Goal: Communication & Community: Answer question/provide support

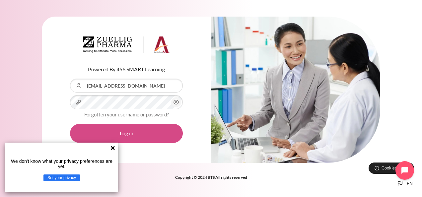
click at [134, 133] on button "Log in" at bounding box center [126, 133] width 113 height 19
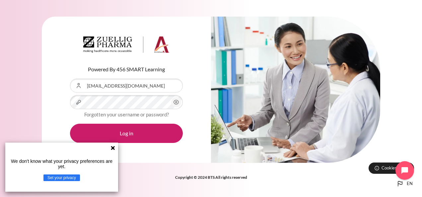
drag, startPoint x: 112, startPoint y: 148, endPoint x: 118, endPoint y: 166, distance: 18.7
click at [113, 148] on icon at bounding box center [113, 148] width 4 height 4
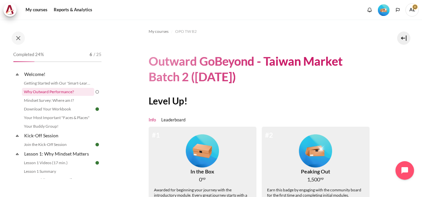
click at [59, 92] on link "Why Outward Performance?" at bounding box center [58, 92] width 72 height 8
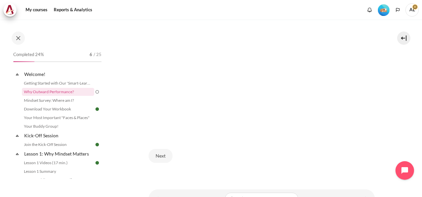
scroll to position [212, 0]
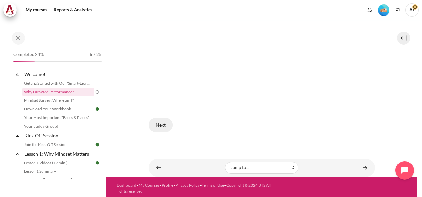
click at [158, 123] on button "Next" at bounding box center [161, 125] width 24 height 14
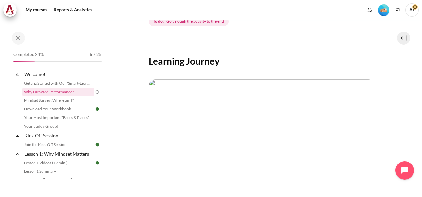
scroll to position [133, 0]
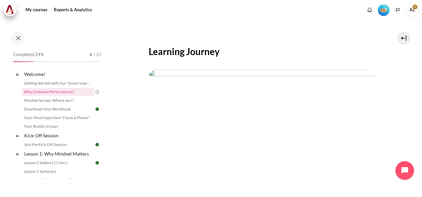
click at [241, 115] on img "Content" at bounding box center [262, 134] width 227 height 128
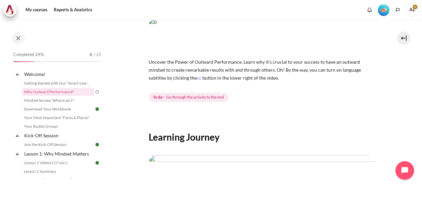
scroll to position [0, 0]
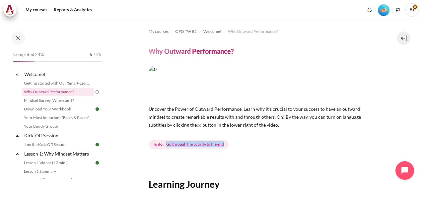
drag, startPoint x: 163, startPoint y: 143, endPoint x: 231, endPoint y: 145, distance: 67.1
click at [230, 145] on div "To do: Go through the activity to the end" at bounding box center [189, 145] width 81 height 12
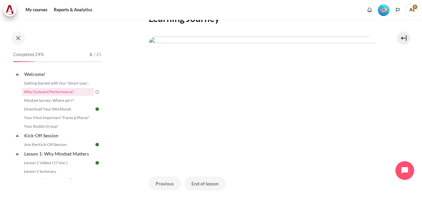
scroll to position [199, 0]
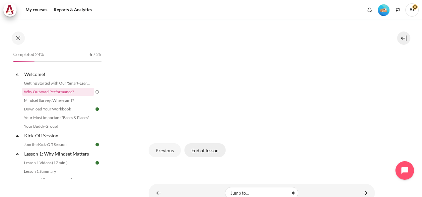
click at [210, 151] on button "End of lesson" at bounding box center [205, 150] width 41 height 14
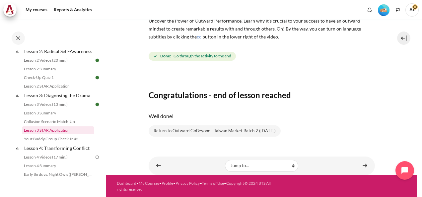
scroll to position [166, 0]
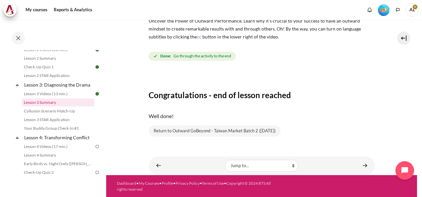
click at [56, 107] on link "Lesson 3 Summary" at bounding box center [58, 103] width 72 height 8
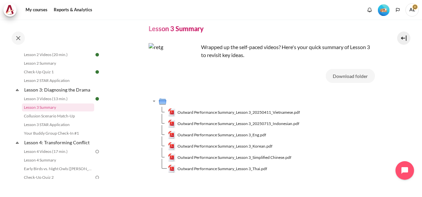
scroll to position [33, 0]
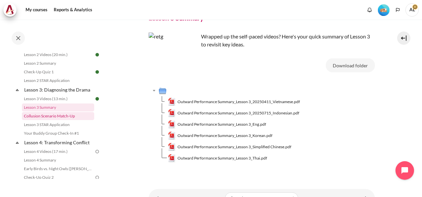
click at [43, 120] on link "Collusion Scenario Match-Up" at bounding box center [58, 116] width 72 height 8
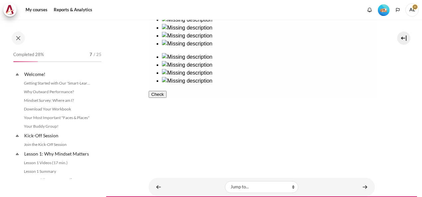
scroll to position [170, 0]
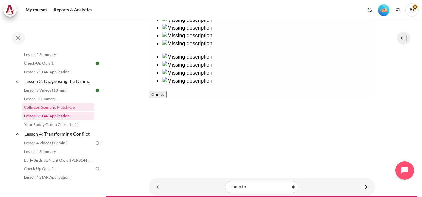
click at [55, 120] on link "Lesson 3 STAR Application" at bounding box center [58, 116] width 72 height 8
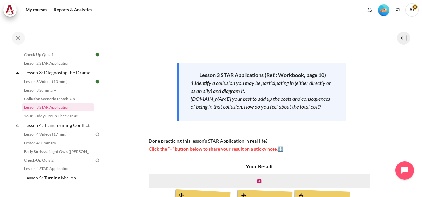
scroll to position [199, 0]
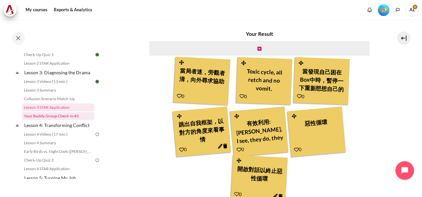
click at [60, 120] on link "Your Buddy Group Check-In #1" at bounding box center [58, 116] width 72 height 8
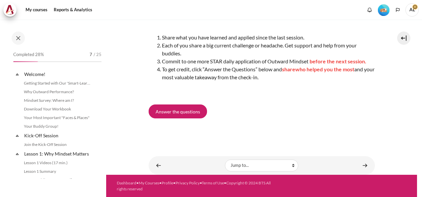
scroll to position [187, 0]
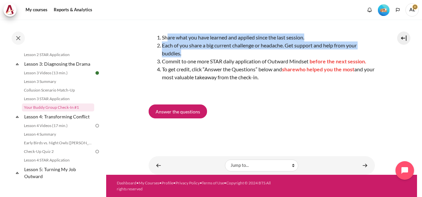
drag, startPoint x: 167, startPoint y: 38, endPoint x: 337, endPoint y: 51, distance: 169.9
click at [337, 51] on ol "Share what you have learned and applied since the last session. Each of you sha…" at bounding box center [262, 58] width 227 height 48
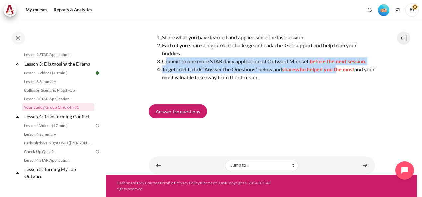
drag, startPoint x: 166, startPoint y: 64, endPoint x: 341, endPoint y: 68, distance: 175.1
click at [341, 68] on ol "Share what you have learned and applied since the last session. Each of you sha…" at bounding box center [262, 58] width 227 height 48
click at [234, 66] on li "To get credit, click “Answer the Questions” below and share who helped you the …" at bounding box center [268, 73] width 213 height 16
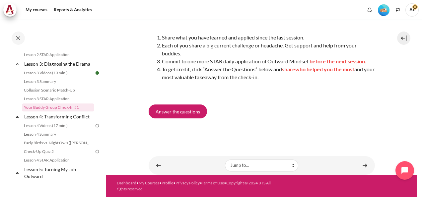
drag, startPoint x: 182, startPoint y: 69, endPoint x: 347, endPoint y: 79, distance: 165.4
click at [347, 79] on li "To get credit, click “Answer the Questions” below and share who helped you the …" at bounding box center [268, 73] width 213 height 16
click at [226, 72] on li "To get credit, click “Answer the Questions” below and share who helped you the …" at bounding box center [268, 73] width 213 height 16
drag, startPoint x: 174, startPoint y: 70, endPoint x: 296, endPoint y: 77, distance: 122.1
click at [296, 77] on li "To get credit, click “Answer the Questions” below and share who helped you the …" at bounding box center [268, 73] width 213 height 16
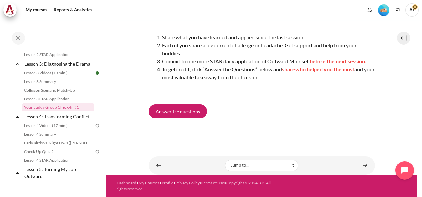
click at [296, 77] on li "To get credit, click “Answer the Questions” below and share who helped you the …" at bounding box center [268, 73] width 213 height 16
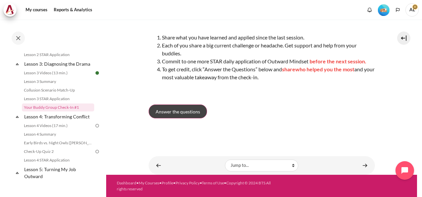
click at [171, 112] on span "Answer the questions" at bounding box center [178, 111] width 45 height 7
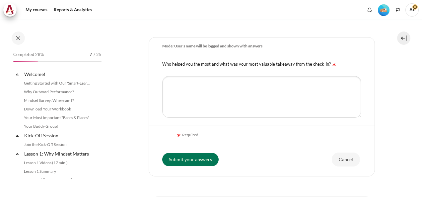
scroll to position [187, 0]
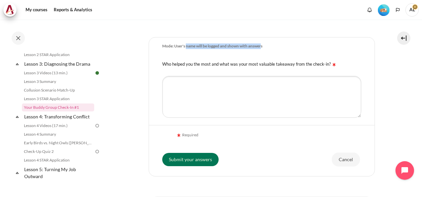
drag, startPoint x: 186, startPoint y: 46, endPoint x: 263, endPoint y: 47, distance: 76.7
click at [263, 47] on div "Mode: User's name will be logged and shown with answers" at bounding box center [212, 47] width 100 height 6
click at [161, 57] on div "Who helped you the most and what was your most valuable takeaway from the check…" at bounding box center [262, 63] width 226 height 17
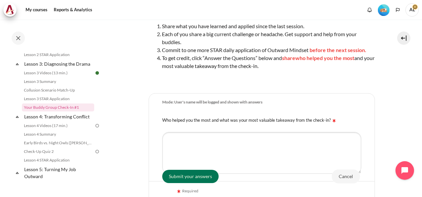
scroll to position [100, 0]
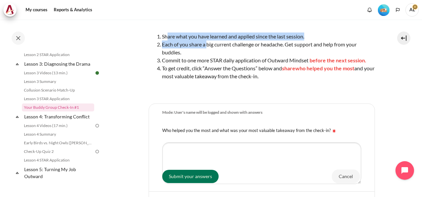
drag, startPoint x: 167, startPoint y: 35, endPoint x: 209, endPoint y: 46, distance: 43.0
click at [209, 46] on ol "Share what you have learned and applied since the last session. Each of you sha…" at bounding box center [262, 57] width 227 height 48
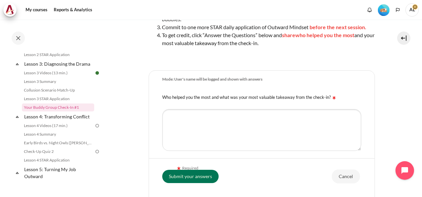
click at [169, 97] on label "Who helped you the most and what was your most valuable takeaway from the check…" at bounding box center [249, 97] width 175 height 5
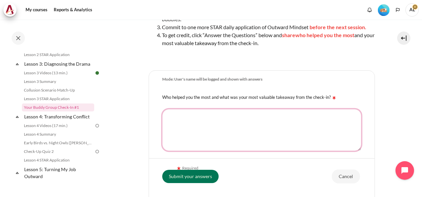
click at [169, 109] on textarea "Who helped you the most and what was your most valuable takeaway from the check…" at bounding box center [261, 130] width 199 height 42
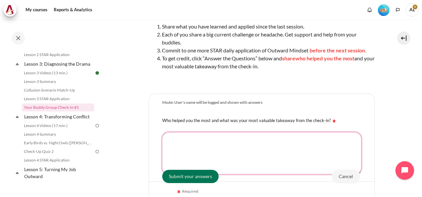
scroll to position [100, 0]
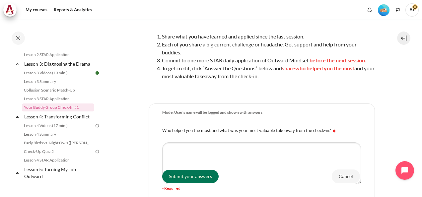
click at [207, 76] on li "To get credit, click “Answer the Questions” below and share who helped you the …" at bounding box center [268, 72] width 213 height 16
click at [138, 82] on section "My courses OPO TW B2 Lesson 3: Diagnosing the Drama Your Buddy Group Check-In #…" at bounding box center [261, 104] width 311 height 369
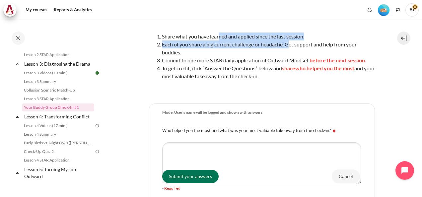
drag, startPoint x: 219, startPoint y: 37, endPoint x: 291, endPoint y: 45, distance: 72.2
click at [291, 45] on ol "Share what you have learned and applied since the last session. Each of you sha…" at bounding box center [262, 57] width 227 height 48
click at [291, 45] on span "Each of you share a big current challenge or headache. Get support and help fro…" at bounding box center [259, 48] width 195 height 14
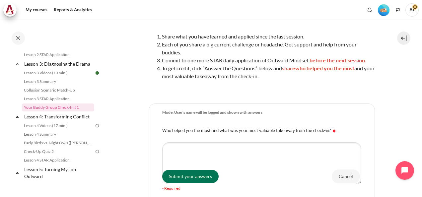
click at [171, 30] on div "It's time to get together with your buddy group! Lunch, coffee, drinks...whatev…" at bounding box center [262, 31] width 227 height 125
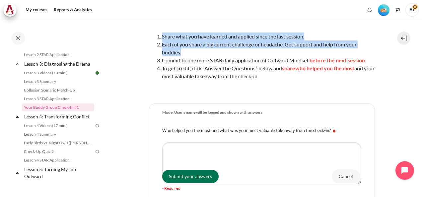
drag, startPoint x: 162, startPoint y: 35, endPoint x: 192, endPoint y: 53, distance: 34.9
click at [192, 53] on ol "Share what you have learned and applied since the last session. Each of you sha…" at bounding box center [262, 57] width 227 height 48
click at [192, 53] on li "Each of you share a big current challenge or headache. Get support and help fro…" at bounding box center [268, 49] width 213 height 16
click at [164, 51] on span "Each of you share a big current challenge or headache. Get support and help fro…" at bounding box center [259, 48] width 195 height 14
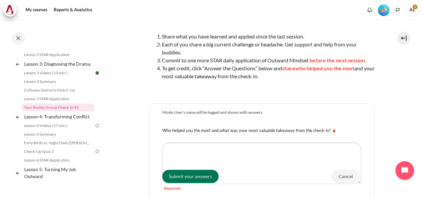
click at [129, 54] on section "My courses OPO TW B2 Lesson 3: Diagnosing the Drama Your Buddy Group Check-In #…" at bounding box center [261, 104] width 311 height 369
drag, startPoint x: 279, startPoint y: 76, endPoint x: 161, endPoint y: 34, distance: 125.2
click at [161, 34] on ol "Share what you have learned and applied since the last session. Each of you sha…" at bounding box center [262, 57] width 227 height 48
copy ol "Share what you have learned and applied since the last session. Each of you sha…"
click at [131, 59] on section "My courses OPO TW B2 Lesson 3: Diagnosing the Drama Your Buddy Group Check-In #…" at bounding box center [261, 104] width 311 height 369
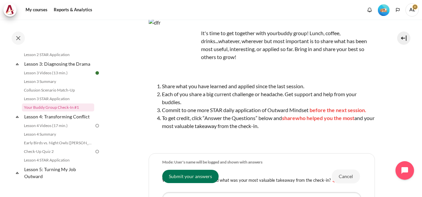
scroll to position [0, 0]
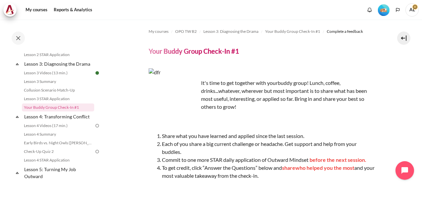
drag, startPoint x: 213, startPoint y: 82, endPoint x: 323, endPoint y: 105, distance: 111.9
click at [323, 105] on p "It's time to get together with your buddy group! Lunch, coffee, drinks...whatev…" at bounding box center [262, 95] width 227 height 32
click at [250, 105] on p "It's time to get together with your buddy group! Lunch, coffee, drinks...whatev…" at bounding box center [262, 95] width 227 height 32
click at [320, 92] on p "It's time to get together with your buddy group! Lunch, coffee, drinks...whatev…" at bounding box center [262, 95] width 227 height 32
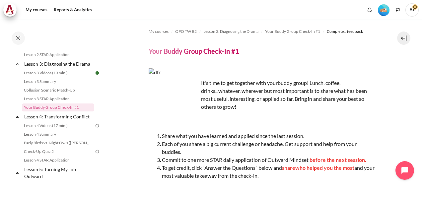
drag, startPoint x: 216, startPoint y: 82, endPoint x: 303, endPoint y: 106, distance: 90.5
click at [303, 106] on p "It's time to get together with your buddy group! Lunch, coffee, drinks...whatev…" at bounding box center [262, 95] width 227 height 32
click at [232, 91] on p "It's time to get together with your buddy group! Lunch, coffee, drinks...whatev…" at bounding box center [262, 95] width 227 height 32
click at [327, 95] on p "It's time to get together with your buddy group! Lunch, coffee, drinks...whatev…" at bounding box center [262, 95] width 227 height 32
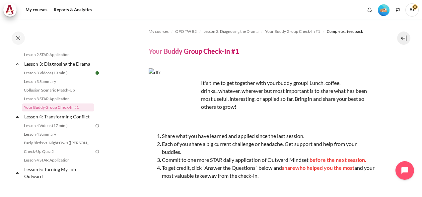
click at [257, 145] on span "Each of you share a big current challenge or headache. Get support and help fro…" at bounding box center [259, 148] width 195 height 14
drag, startPoint x: 239, startPoint y: 108, endPoint x: 201, endPoint y: 82, distance: 46.3
click at [201, 82] on p "It's time to get together with your buddy group! Lunch, coffee, drinks...whatev…" at bounding box center [262, 95] width 227 height 32
copy p "It's time to get together with your buddy group! Lunch, coffee, drinks...whatev…"
drag, startPoint x: 274, startPoint y: 177, endPoint x: 159, endPoint y: 134, distance: 121.9
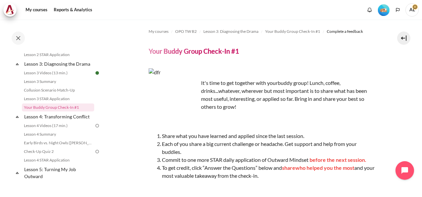
click at [159, 134] on ol "Share what you have learned and applied since the last session. Each of you sha…" at bounding box center [262, 156] width 227 height 48
copy ol "Share what you have learned and applied since the last session. Each of you sha…"
click at [214, 153] on li "Each of you share a big current challenge or headache. Get support and help fro…" at bounding box center [268, 148] width 213 height 16
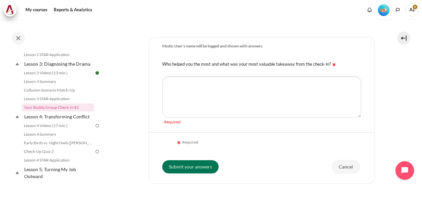
scroll to position [133, 0]
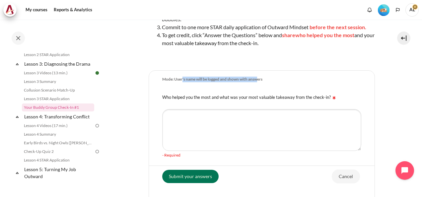
drag, startPoint x: 183, startPoint y: 78, endPoint x: 260, endPoint y: 80, distance: 77.1
click at [260, 80] on div "Mode: User's name will be logged and shown with answers" at bounding box center [212, 80] width 100 height 6
click at [260, 78] on div "Mode: User's name will be logged and shown with answers" at bounding box center [212, 80] width 100 height 6
click at [250, 82] on div "Mode: User's name will be logged and shown with answers" at bounding box center [212, 80] width 100 height 6
drag, startPoint x: 169, startPoint y: 95, endPoint x: 323, endPoint y: 103, distance: 153.6
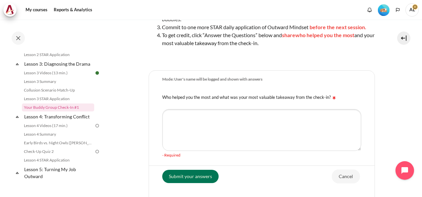
click at [323, 103] on div "Who helped you the most and what was your most valuable takeaway from the check…" at bounding box center [262, 96] width 226 height 17
